Goal: Task Accomplishment & Management: Manage account settings

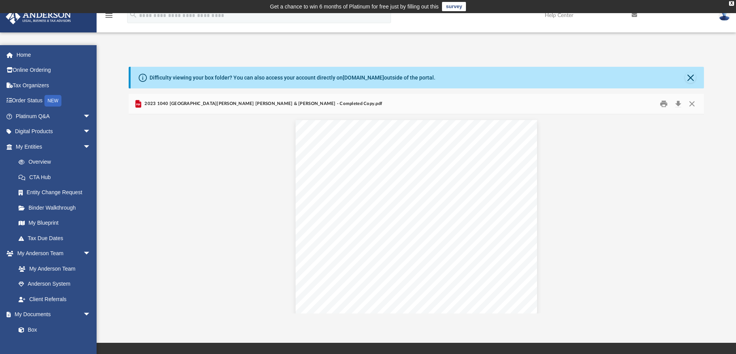
scroll to position [170, 570]
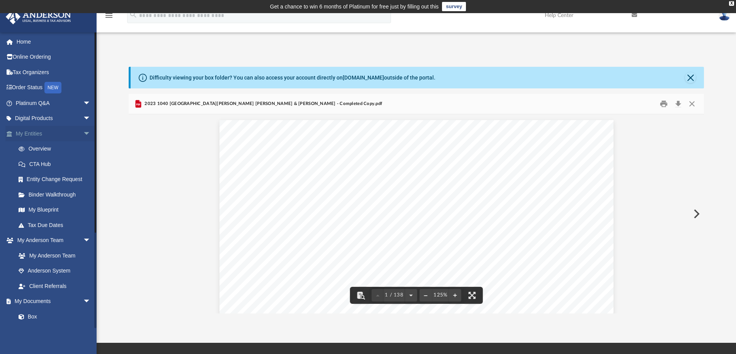
click at [83, 133] on span "arrow_drop_down" at bounding box center [90, 134] width 15 height 16
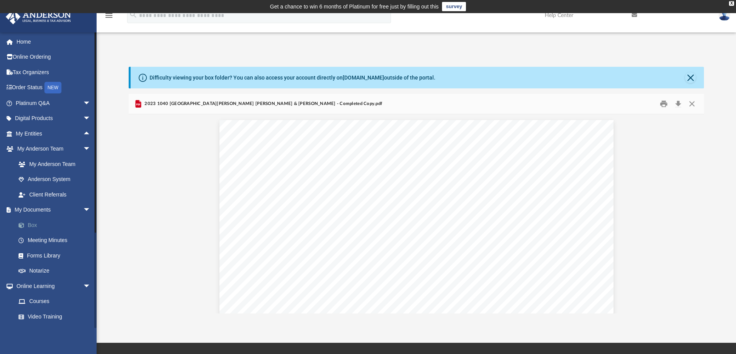
click at [31, 222] on link "Box" at bounding box center [57, 225] width 92 height 15
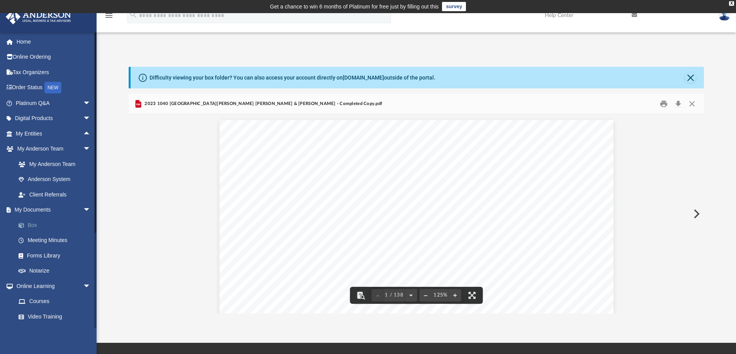
click at [30, 225] on link "Box" at bounding box center [57, 225] width 92 height 15
click at [693, 107] on button "Close" at bounding box center [692, 104] width 14 height 12
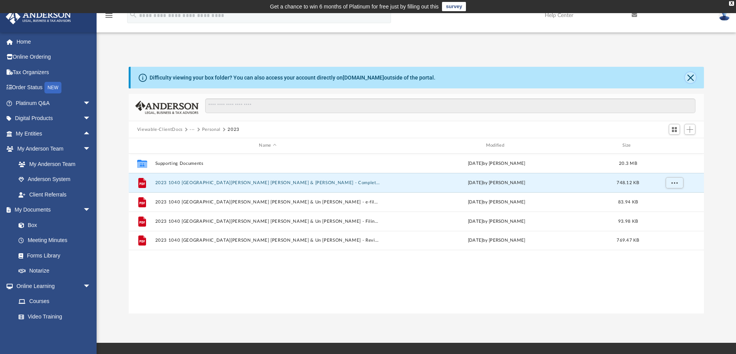
click at [693, 77] on button "Close" at bounding box center [690, 77] width 11 height 11
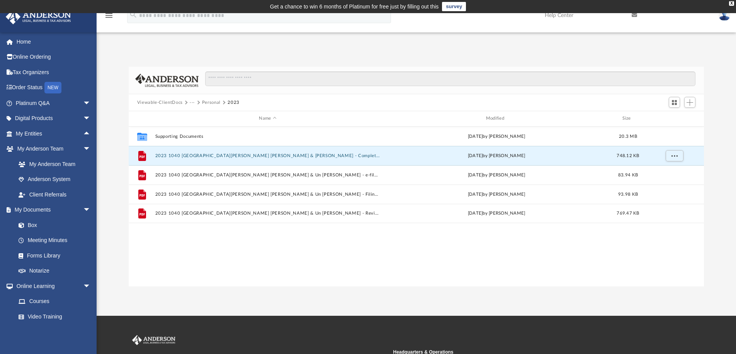
click at [168, 103] on button "Viewable-ClientDocs" at bounding box center [160, 102] width 46 height 7
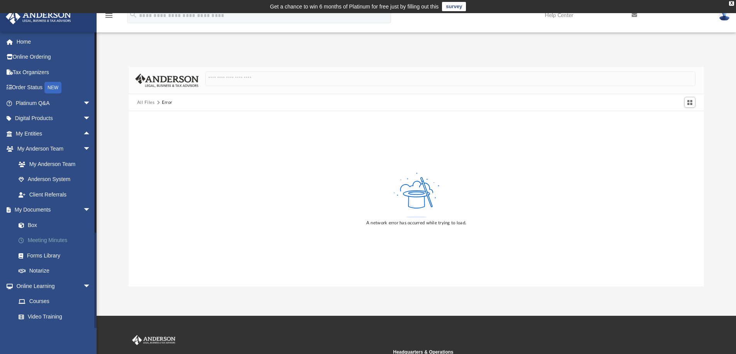
click at [58, 240] on link "Meeting Minutes" at bounding box center [57, 240] width 92 height 15
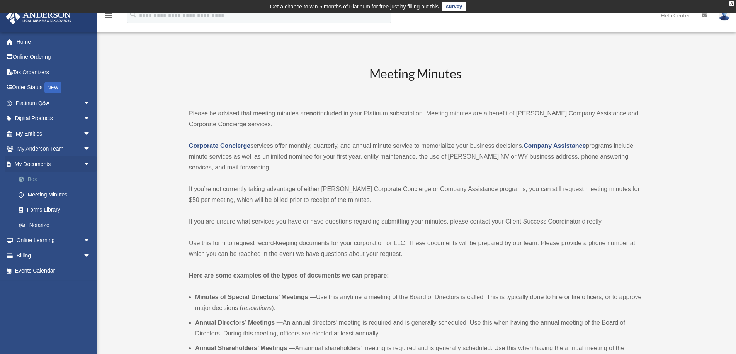
click at [33, 175] on link "Box" at bounding box center [57, 179] width 92 height 15
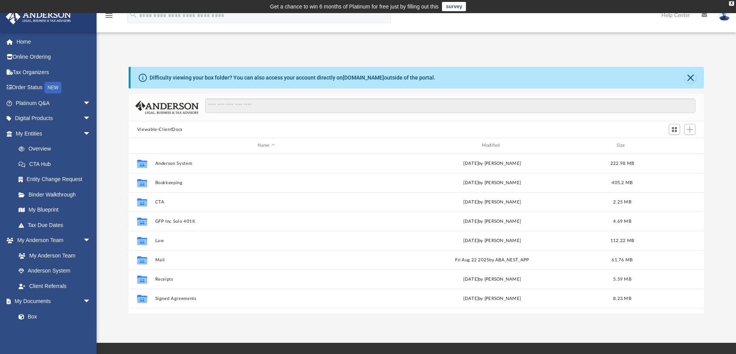
scroll to position [170, 570]
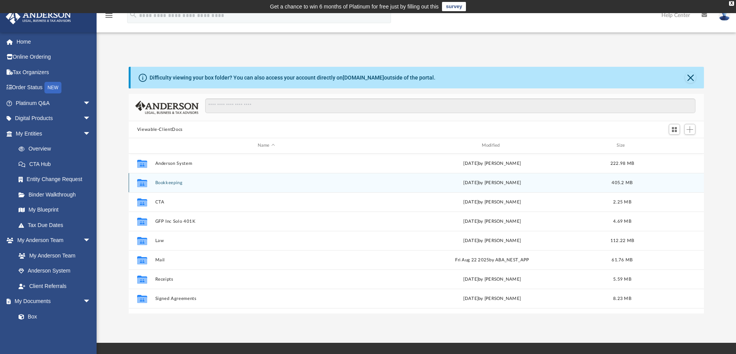
click at [173, 181] on button "Bookkeeping" at bounding box center [266, 182] width 223 height 5
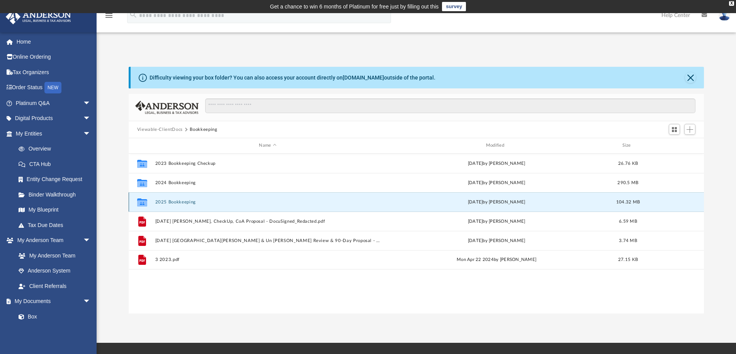
click at [175, 203] on button "2025 Bookkeeping" at bounding box center [267, 202] width 225 height 5
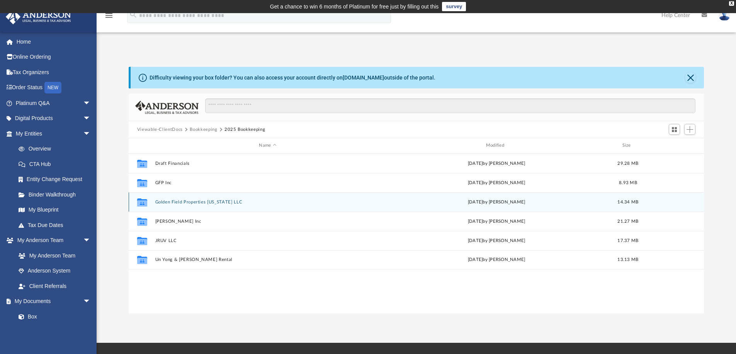
click at [167, 199] on div "Collaborated Folder Golden Field Properties Wyoming LLC Tue Sep 2 2025 by Jeffr…" at bounding box center [417, 201] width 576 height 19
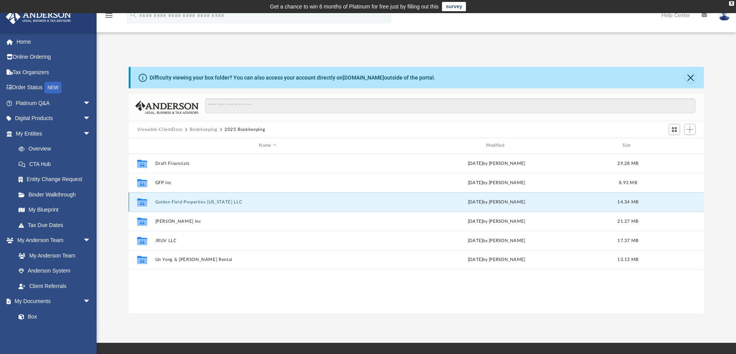
click at [169, 202] on button "Golden Field Properties Wyoming LLC" at bounding box center [267, 202] width 225 height 5
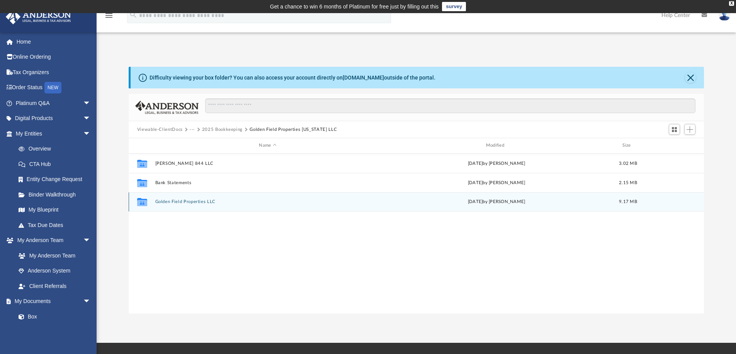
click at [173, 202] on button "Golden Field Properties LLC" at bounding box center [267, 201] width 225 height 5
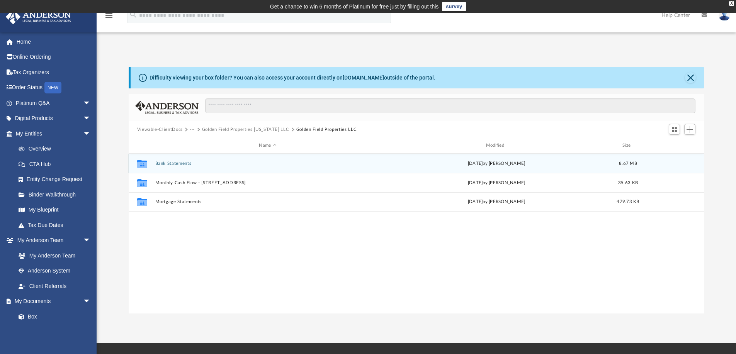
click at [170, 160] on div "Collaborated Folder Bank Statements Tue Sep 2 2025 by Jeffrey Kanada 8.67 MB" at bounding box center [417, 163] width 576 height 19
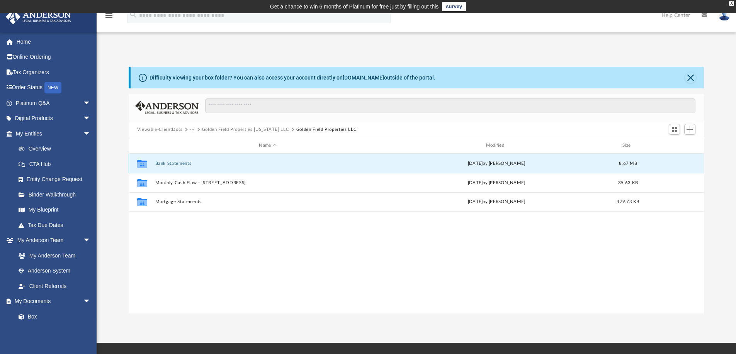
click at [171, 163] on button "Bank Statements" at bounding box center [267, 163] width 225 height 5
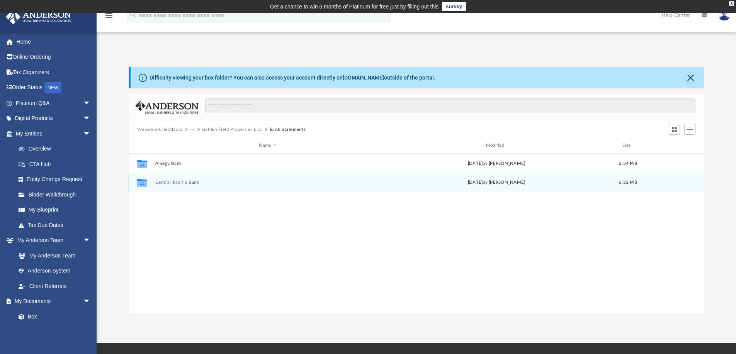
click at [173, 182] on button "Central Pacific Bank" at bounding box center [267, 182] width 225 height 5
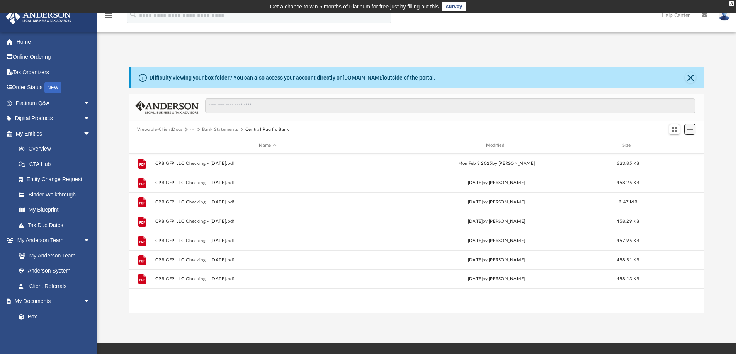
click at [690, 127] on span "Add" at bounding box center [690, 129] width 7 height 7
click at [671, 144] on li "Upload" at bounding box center [679, 145] width 25 height 8
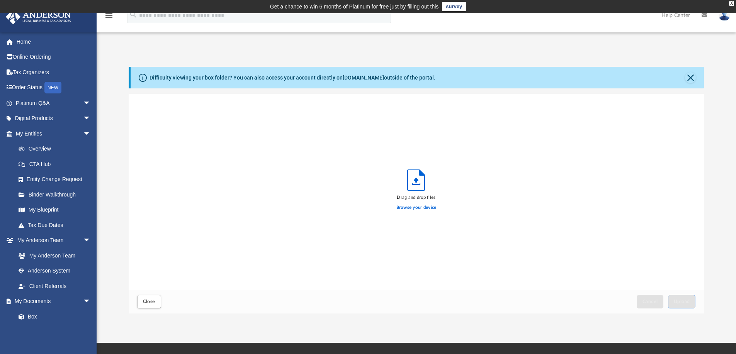
scroll to position [190, 570]
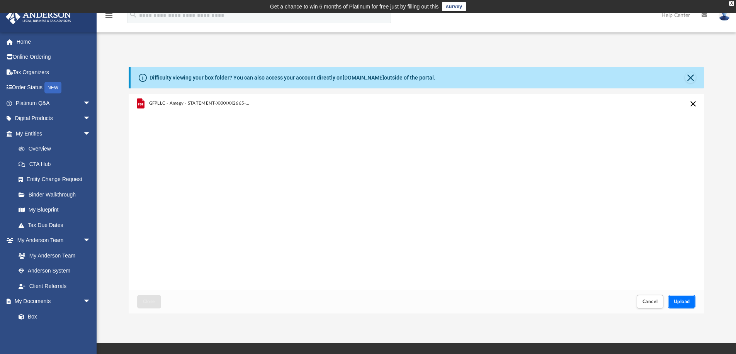
click at [681, 300] on span "Upload" at bounding box center [682, 302] width 16 height 5
click at [154, 300] on span "Close" at bounding box center [149, 302] width 12 height 5
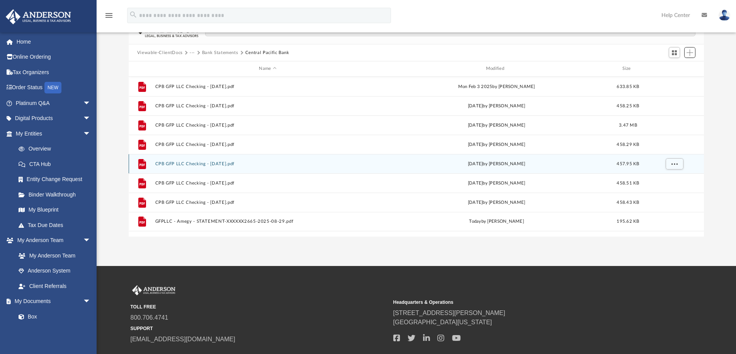
scroll to position [77, 0]
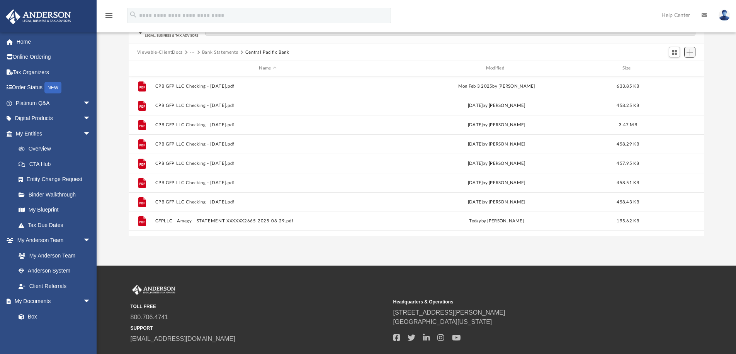
click at [691, 54] on span "Add" at bounding box center [690, 52] width 7 height 7
click at [677, 66] on li "Upload" at bounding box center [679, 67] width 25 height 8
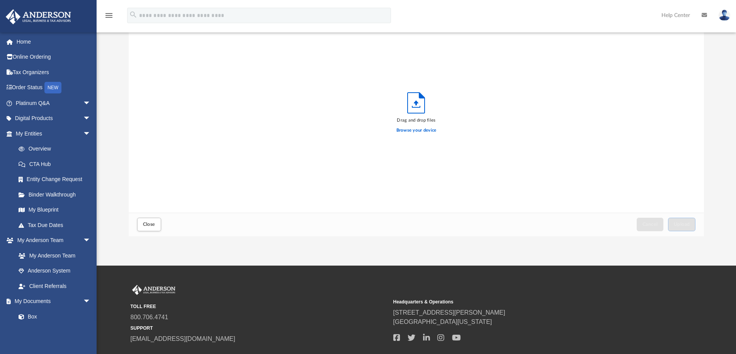
scroll to position [190, 570]
click at [679, 223] on span "Upload" at bounding box center [682, 224] width 16 height 5
click at [151, 224] on span "Close" at bounding box center [149, 224] width 12 height 5
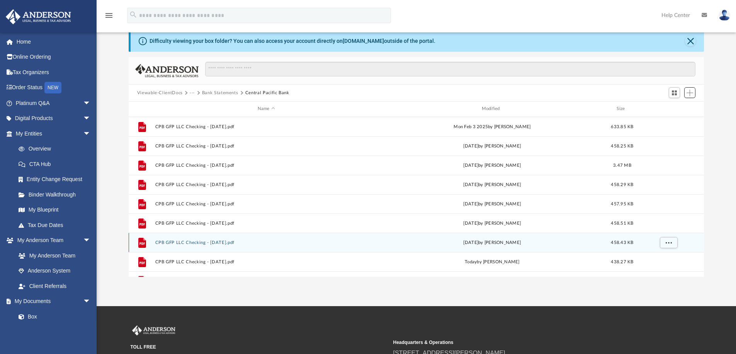
scroll to position [0, 0]
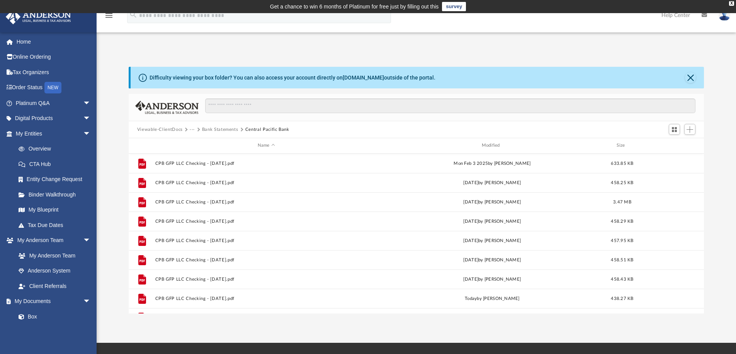
click at [169, 129] on button "Viewable-ClientDocs" at bounding box center [160, 129] width 46 height 7
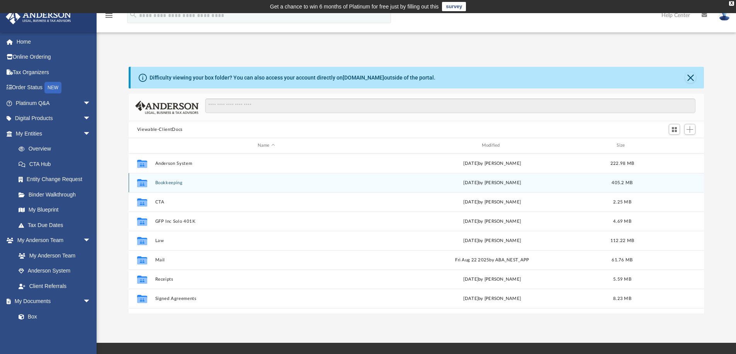
click at [162, 182] on button "Bookkeeping" at bounding box center [266, 182] width 223 height 5
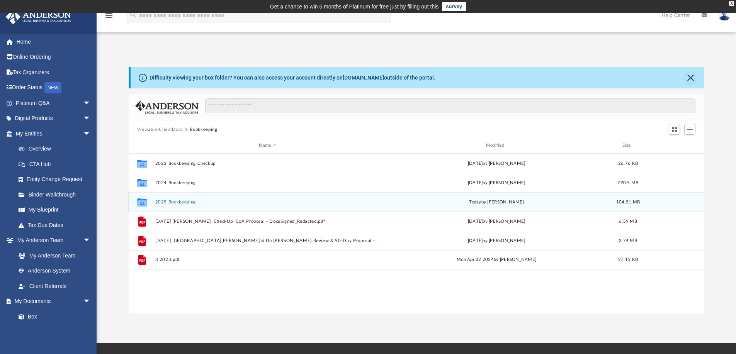
click at [167, 201] on button "2025 Bookkeeping" at bounding box center [267, 202] width 225 height 5
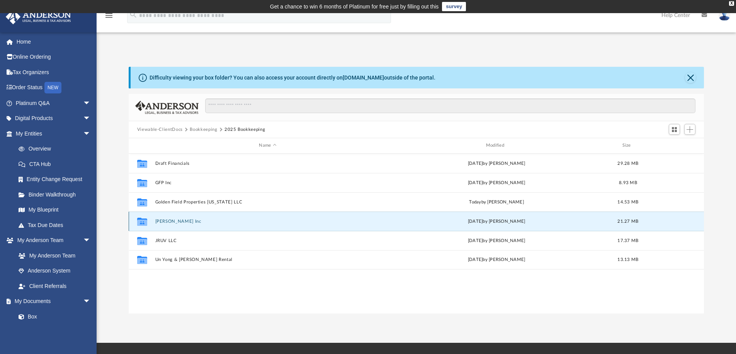
click at [169, 220] on button "Jeffrey Kanada Inc" at bounding box center [267, 221] width 225 height 5
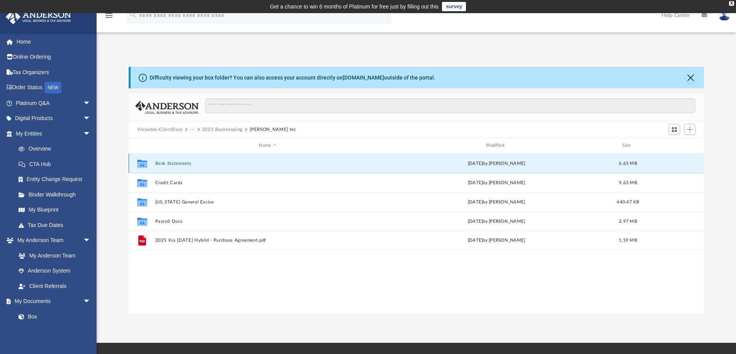
click at [180, 164] on button "Bank Statements" at bounding box center [267, 163] width 225 height 5
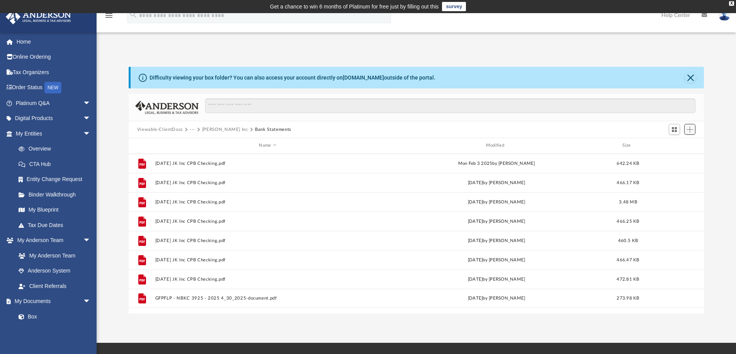
click at [690, 131] on span "Add" at bounding box center [690, 129] width 7 height 7
click at [672, 145] on li "Upload" at bounding box center [679, 145] width 25 height 8
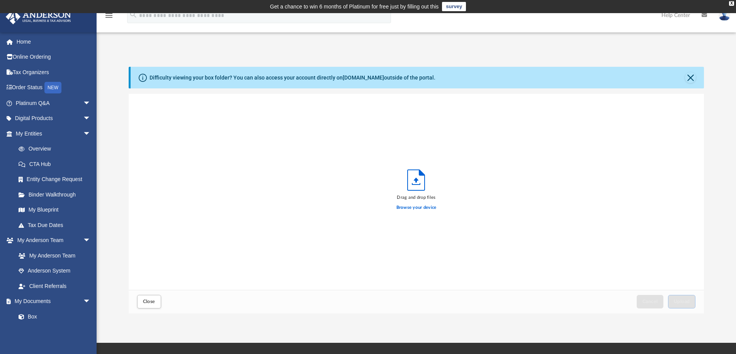
scroll to position [190, 570]
click at [678, 297] on button "Upload" at bounding box center [682, 302] width 28 height 14
click at [151, 302] on span "Close" at bounding box center [149, 302] width 12 height 5
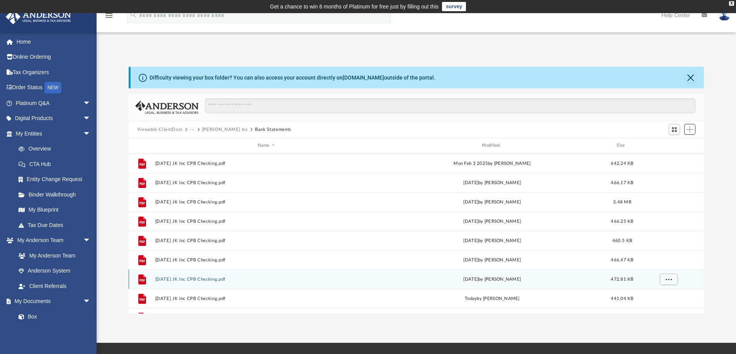
scroll to position [14, 0]
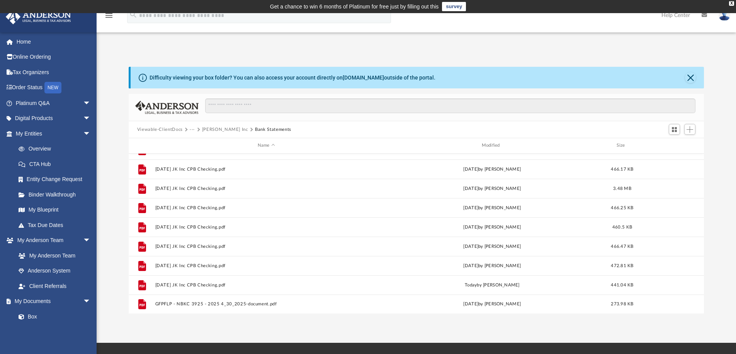
click at [216, 128] on button "Jeffrey Kanada Inc" at bounding box center [225, 129] width 46 height 7
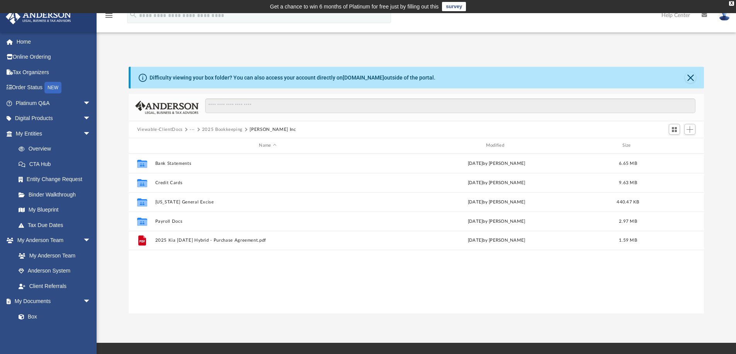
scroll to position [0, 0]
click at [216, 128] on button "2025 Bookkeeping" at bounding box center [222, 129] width 41 height 7
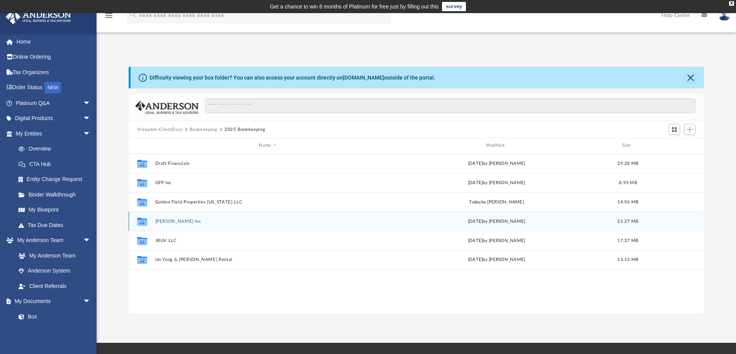
click at [171, 221] on button "Jeffrey Kanada Inc" at bounding box center [267, 221] width 225 height 5
click at [175, 221] on button "Payroll Docs" at bounding box center [267, 221] width 225 height 5
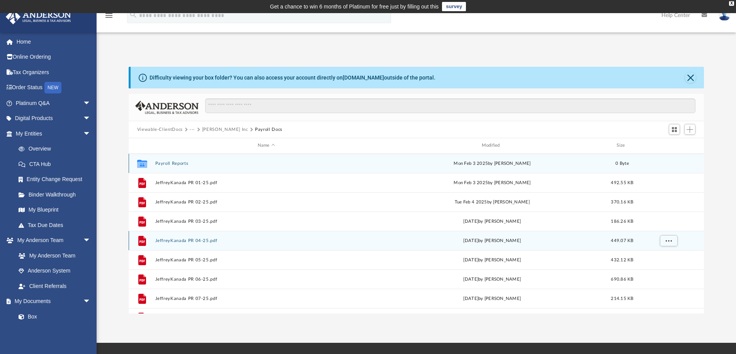
scroll to position [14, 0]
